Goal: Task Accomplishment & Management: Use online tool/utility

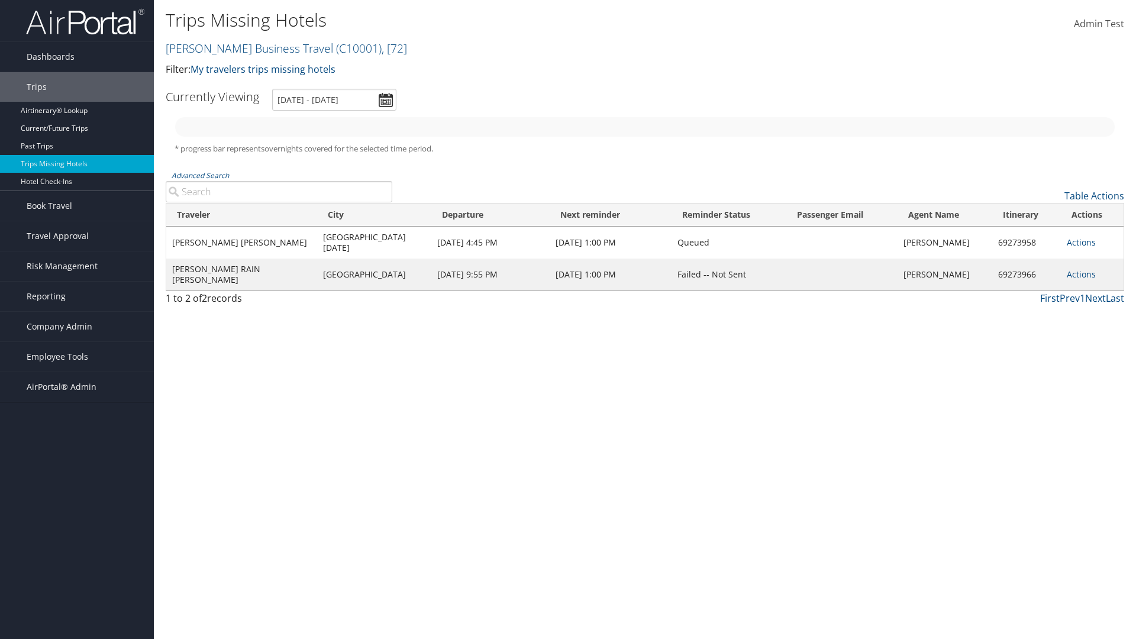
click at [244, 48] on link "[PERSON_NAME] Business Travel ( C10001 ) , [ 72 ]" at bounding box center [286, 48] width 241 height 16
click at [0, 0] on input "search" at bounding box center [0, 0] width 0 height 0
type input "[PERSON_NAME] Business Travel"
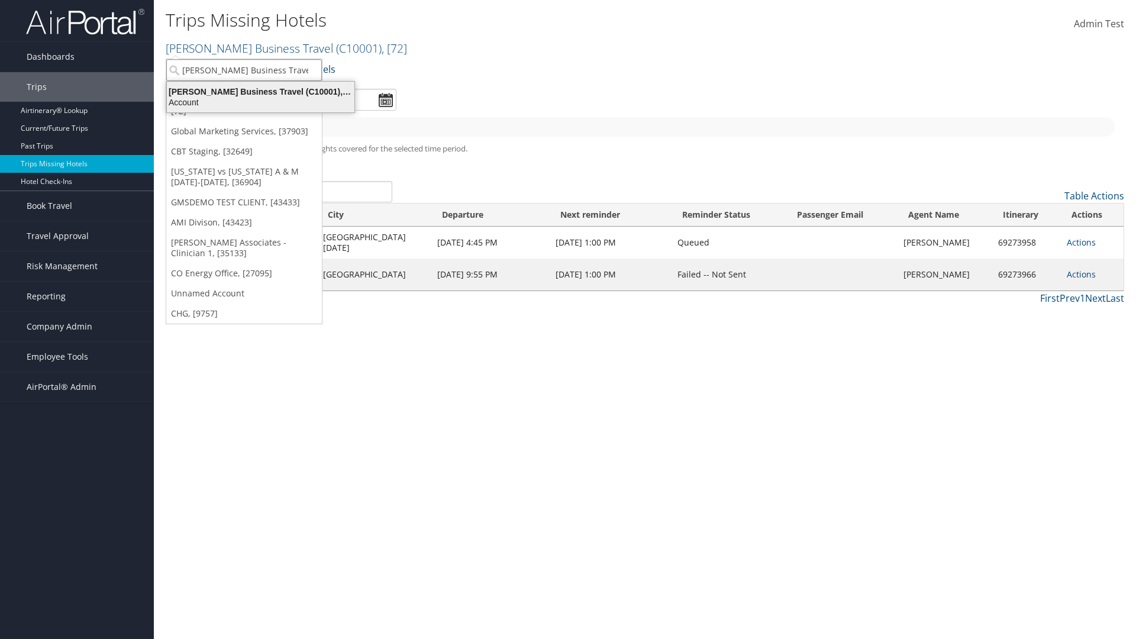
click at [260, 102] on div "Account" at bounding box center [261, 102] width 202 height 11
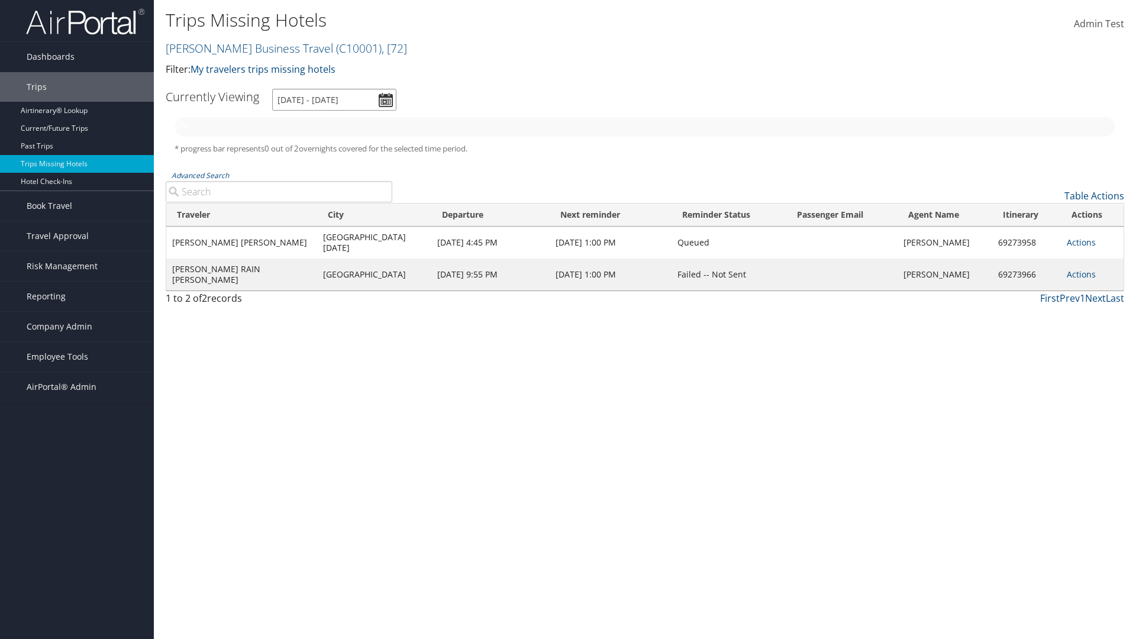
click at [334, 99] on input "[DATE] - [DATE]" at bounding box center [334, 100] width 124 height 22
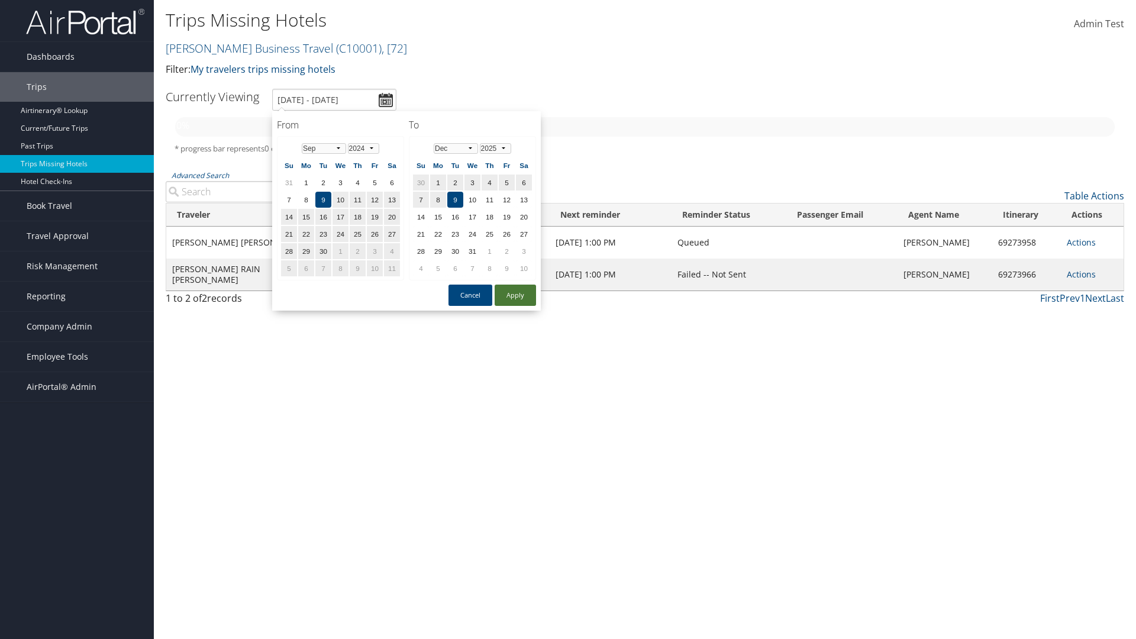
click at [515, 295] on button "Apply" at bounding box center [515, 295] width 41 height 21
type input "[DATE] - [DATE]"
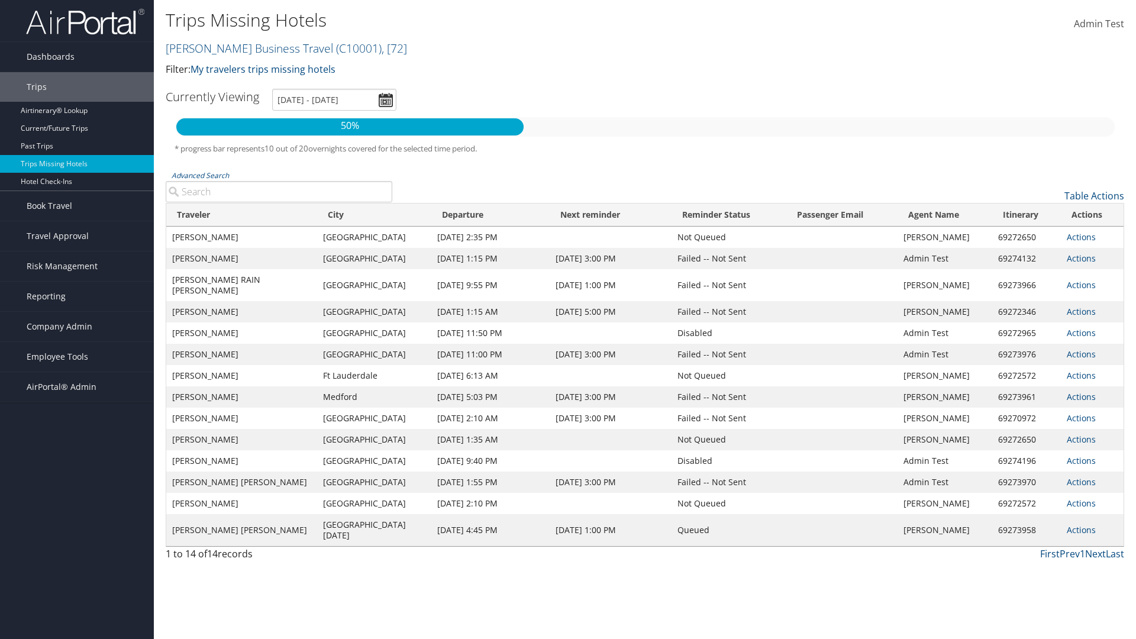
click at [1080, 242] on link "Actions" at bounding box center [1081, 236] width 29 height 11
